Goal: Task Accomplishment & Management: Complete application form

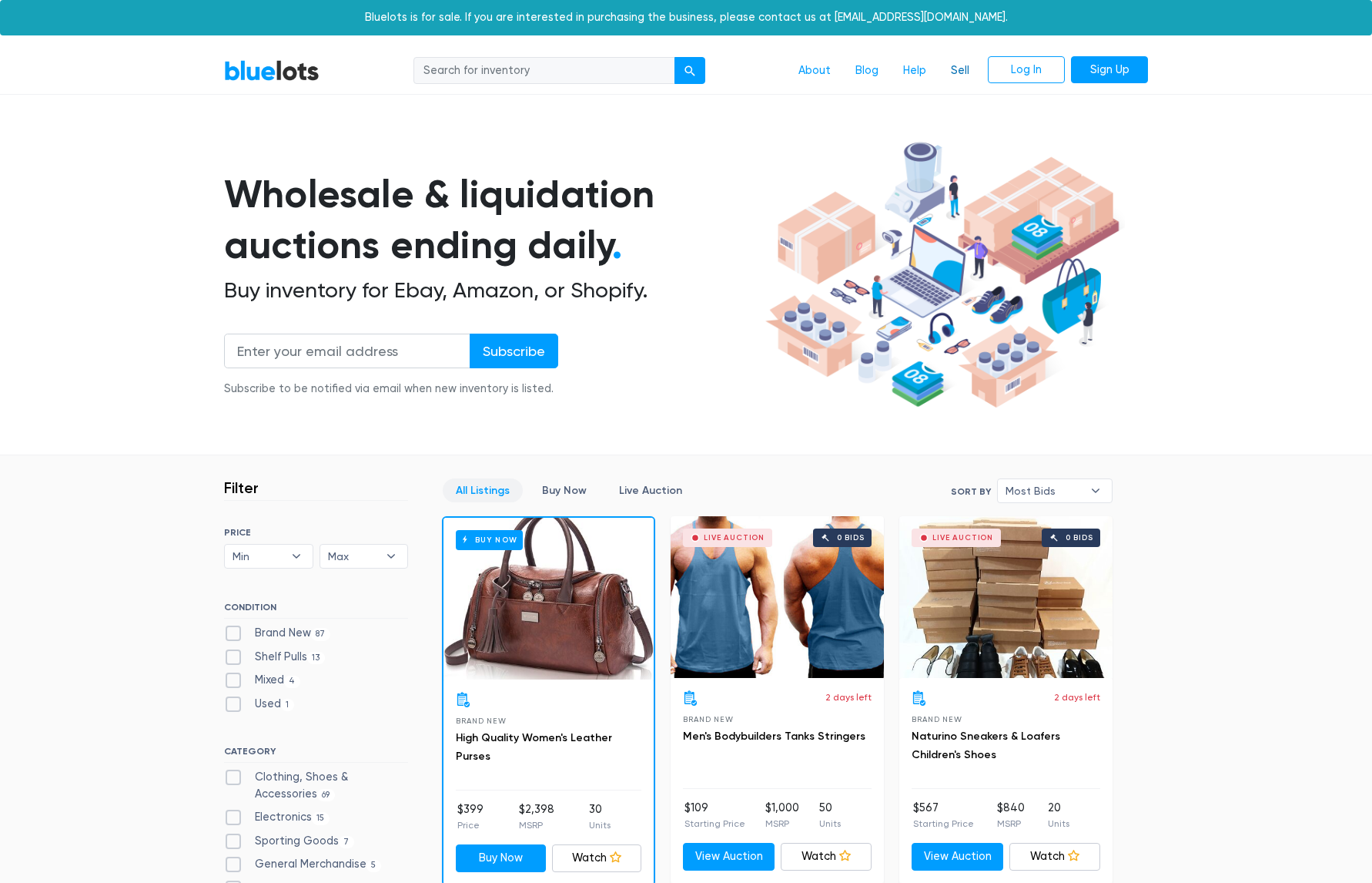
click at [962, 70] on link "Sell" at bounding box center [960, 70] width 43 height 29
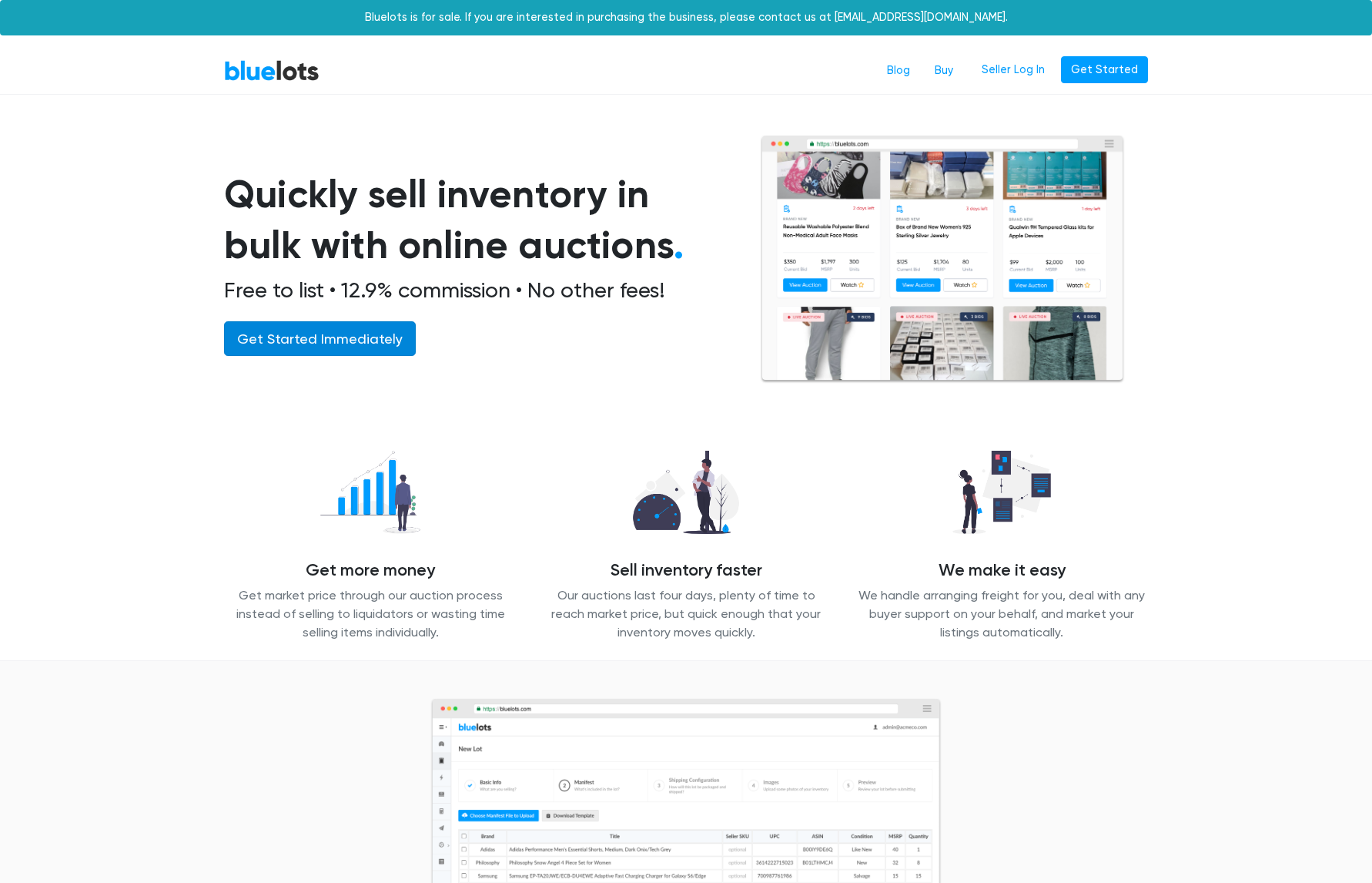
click at [320, 334] on link "Get Started Immediately" at bounding box center [320, 338] width 192 height 35
